Goal: Obtain resource: Download file/media

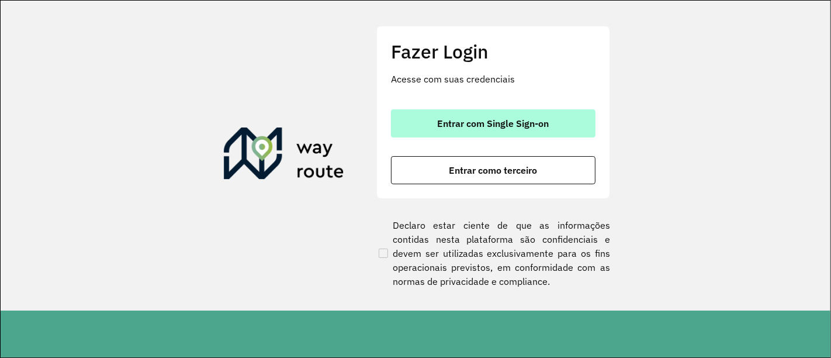
click at [512, 134] on button "Entrar com Single Sign-on" at bounding box center [493, 123] width 205 height 28
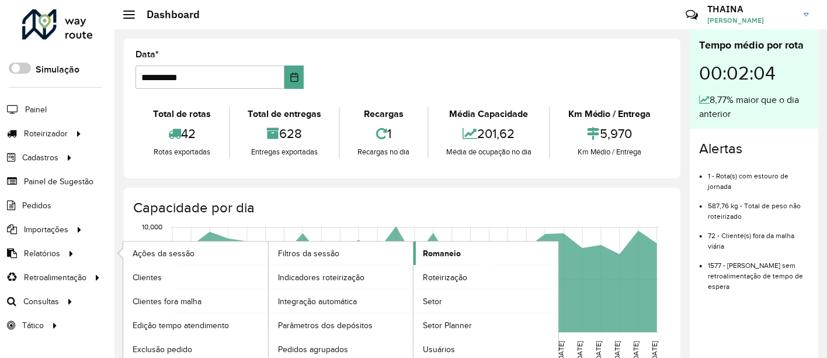
click at [452, 251] on span "Romaneio" at bounding box center [442, 253] width 38 height 12
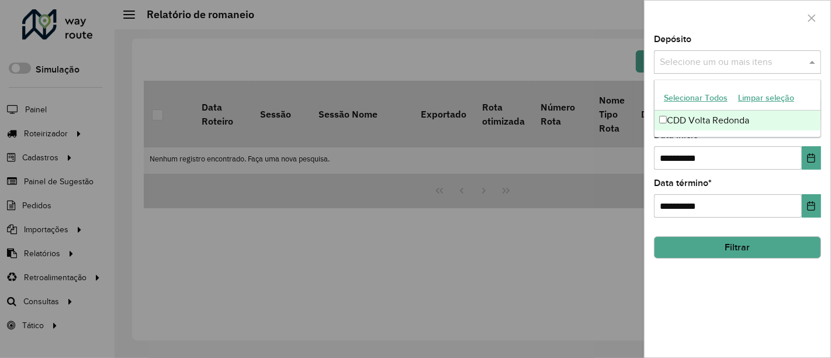
click at [701, 60] on input "text" at bounding box center [732, 63] width 150 height 14
click at [703, 119] on div "CDD Volta Redonda" at bounding box center [737, 120] width 167 height 20
click at [716, 135] on ng-dropdown-panel "Selecionar Todos Limpar seleção CDD Volta Redonda" at bounding box center [738, 108] width 168 height 58
click at [715, 141] on div "**********" at bounding box center [737, 150] width 167 height 39
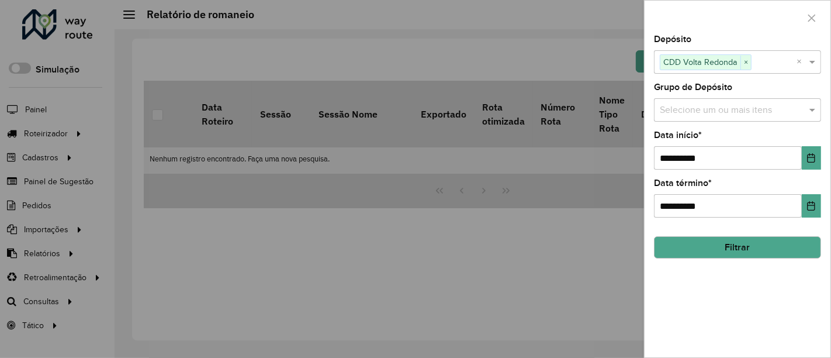
click at [702, 102] on div "Selecione um ou mais itens" at bounding box center [737, 109] width 167 height 23
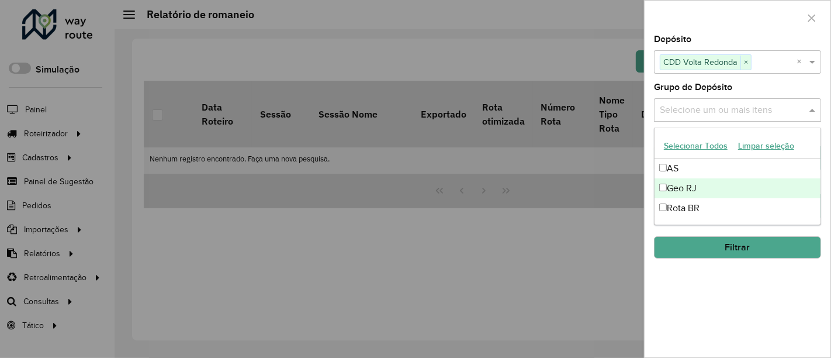
click at [701, 188] on div "Geo RJ" at bounding box center [737, 188] width 167 height 20
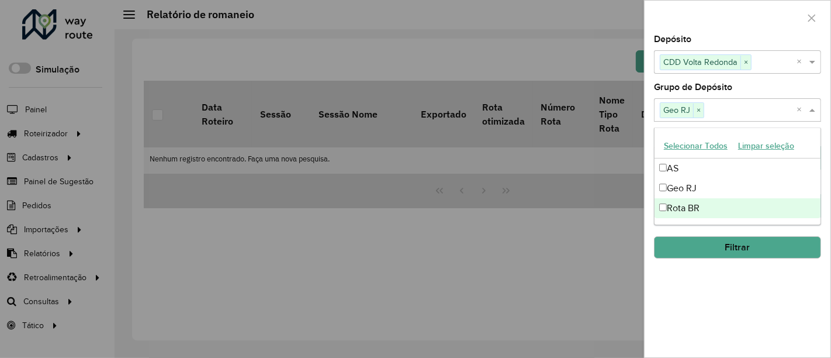
click at [770, 299] on div "**********" at bounding box center [737, 196] width 186 height 322
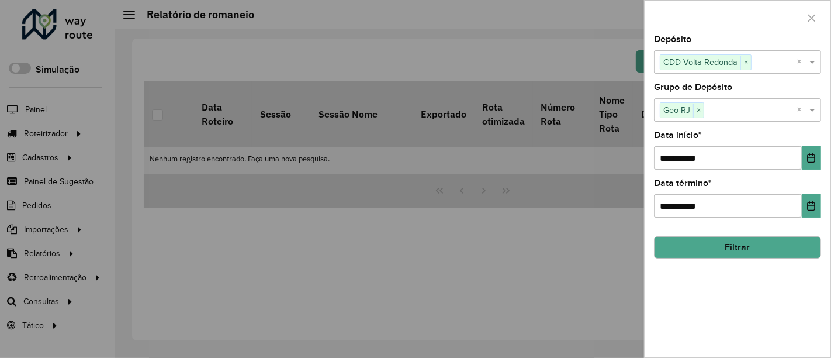
click at [749, 243] on button "Filtrar" at bounding box center [737, 247] width 167 height 22
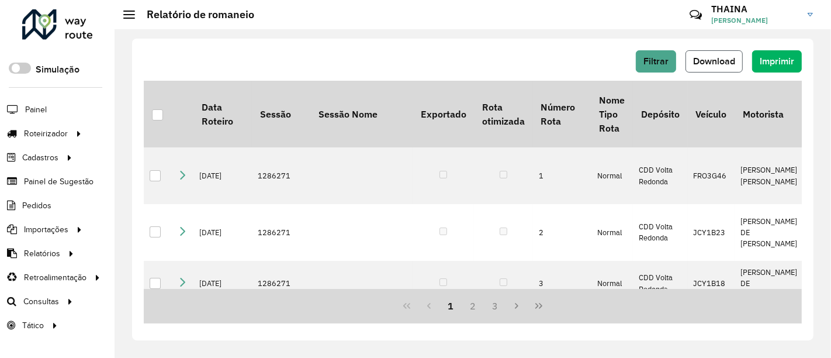
click at [710, 66] on button "Download" at bounding box center [713, 61] width 57 height 22
